Goal: Find specific page/section: Find specific page/section

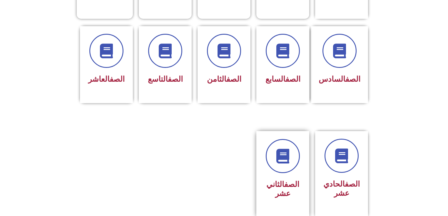
scroll to position [258, 0]
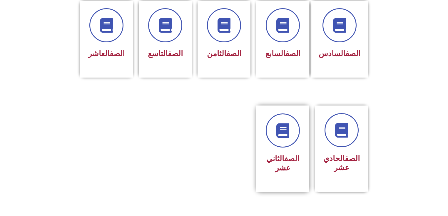
click at [286, 154] on link "الصف" at bounding box center [291, 158] width 15 height 9
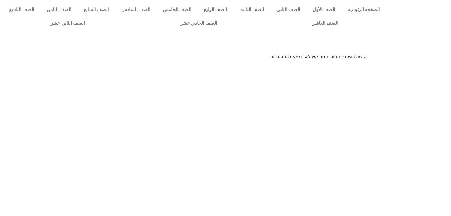
click at [295, 65] on html "الصفحة الرئيسية الصف الأول الصف الثاني الصف الثالث الصف الرابع الصف الخامس الصف…" at bounding box center [225, 32] width 451 height 65
click at [338, 41] on div at bounding box center [225, 43] width 445 height 15
click at [275, 65] on html "الصفحة الرئيسية الصف الأول الصف الثاني الصف الثالث الصف الرابع الصف الخامس الصف…" at bounding box center [225, 32] width 451 height 65
